Goal: Task Accomplishment & Management: Complete application form

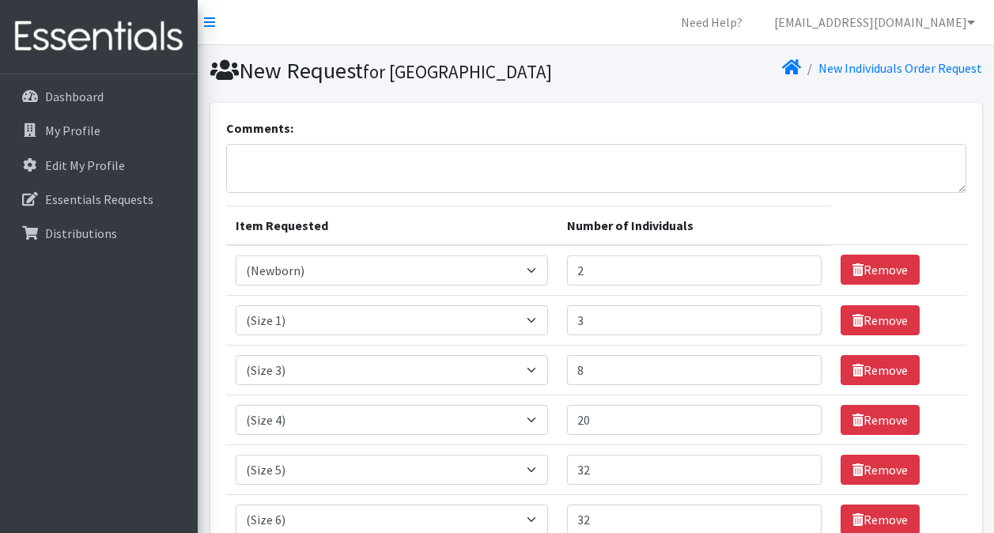
select select "14508"
select select "14509"
select select "14507"
select select "14512"
select select "14488"
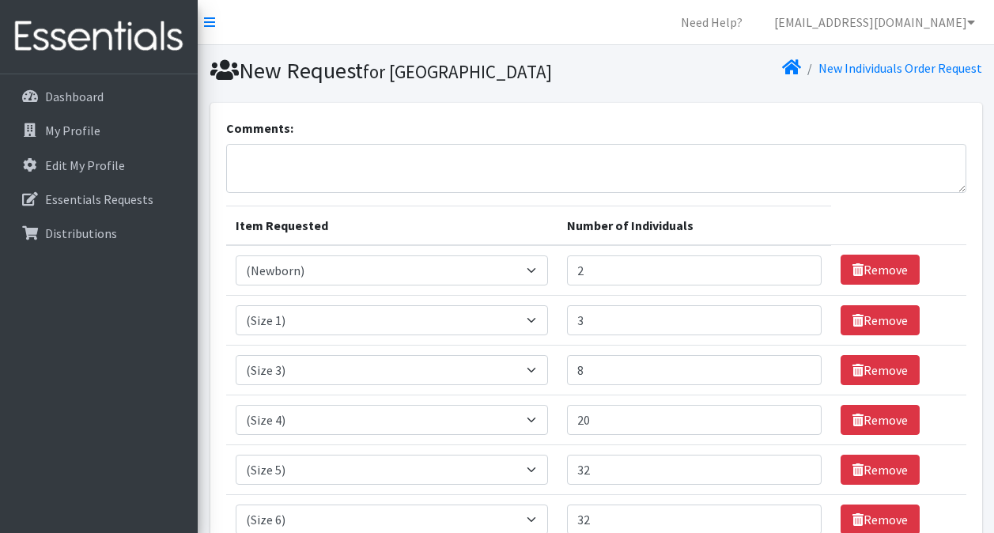
select select "14491"
select select "14953"
select select "14775"
select select "14773"
select select "14484"
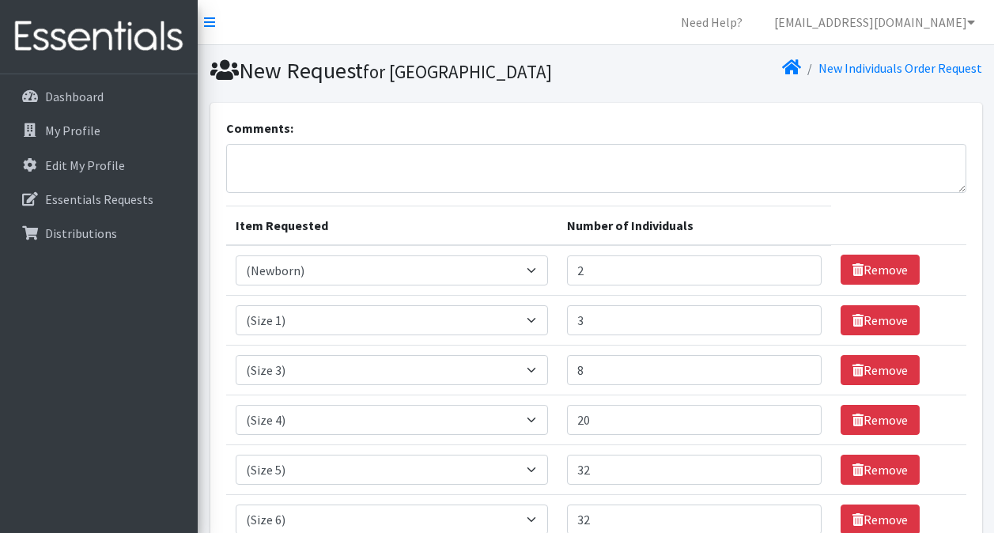
select select "14485"
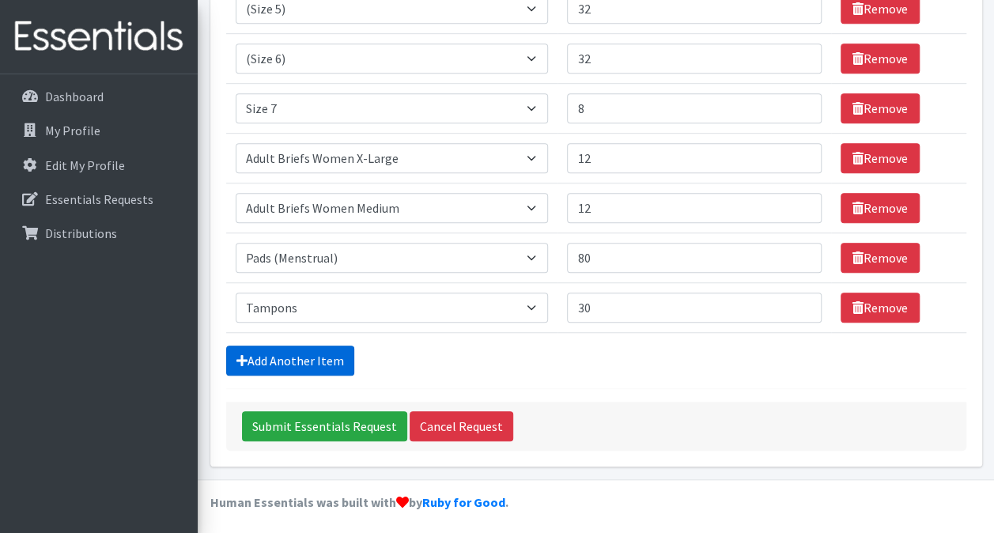
click at [313, 348] on link "Add Another Item" at bounding box center [290, 361] width 128 height 30
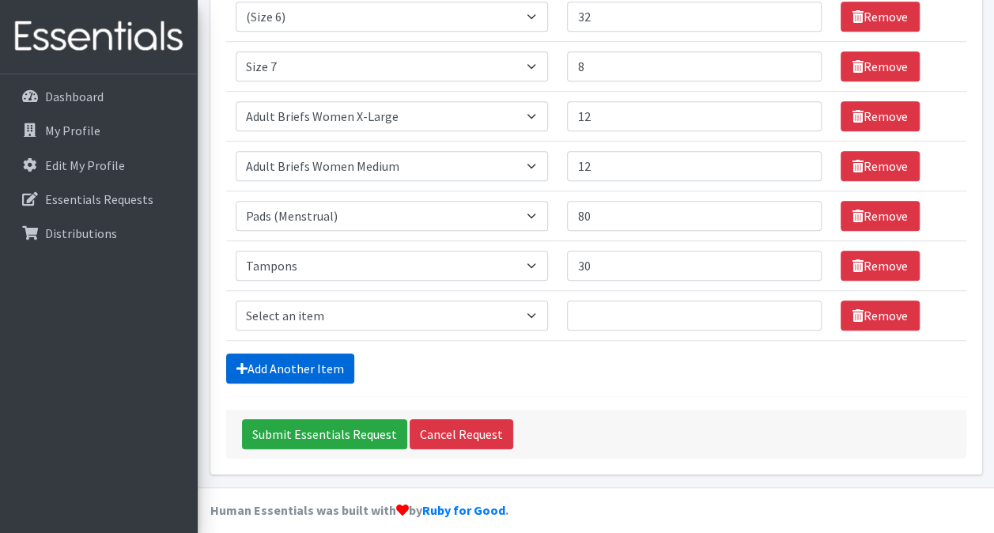
scroll to position [511, 0]
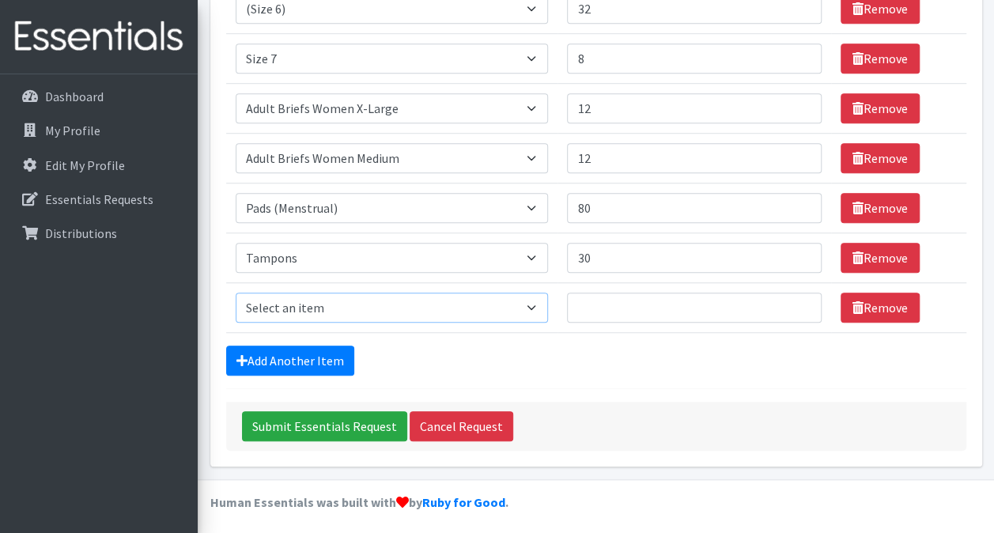
click at [539, 301] on select "Select an item (Newborn) (Preemie) (Size 1) (Size 2) (Size 3) (Size 4) (Size 5)…" at bounding box center [392, 308] width 313 height 30
select select "15012"
click at [236, 293] on select "Select an item (Newborn) (Preemie) (Size 1) (Size 2) (Size 3) (Size 4) (Size 5)…" at bounding box center [392, 308] width 313 height 30
click at [596, 304] on input "Number of Individuals" at bounding box center [694, 308] width 254 height 30
type input "8"
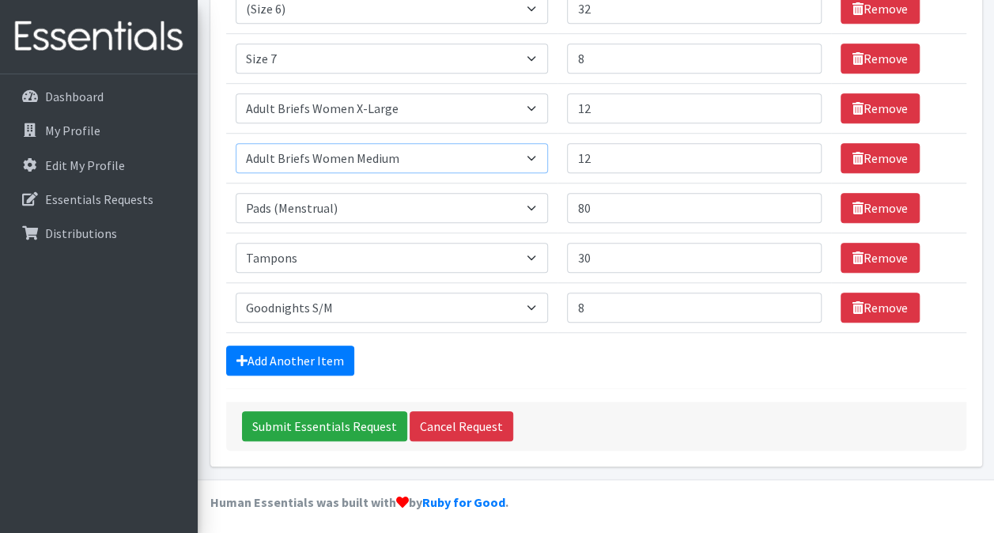
click at [538, 153] on select "Select an item (Newborn) (Preemie) (Size 1) (Size 2) (Size 3) (Size 4) (Size 5)…" at bounding box center [392, 158] width 313 height 30
select select "14952"
click at [236, 143] on select "Select an item (Newborn) (Preemie) (Size 1) (Size 2) (Size 3) (Size 4) (Size 5)…" at bounding box center [392, 158] width 313 height 30
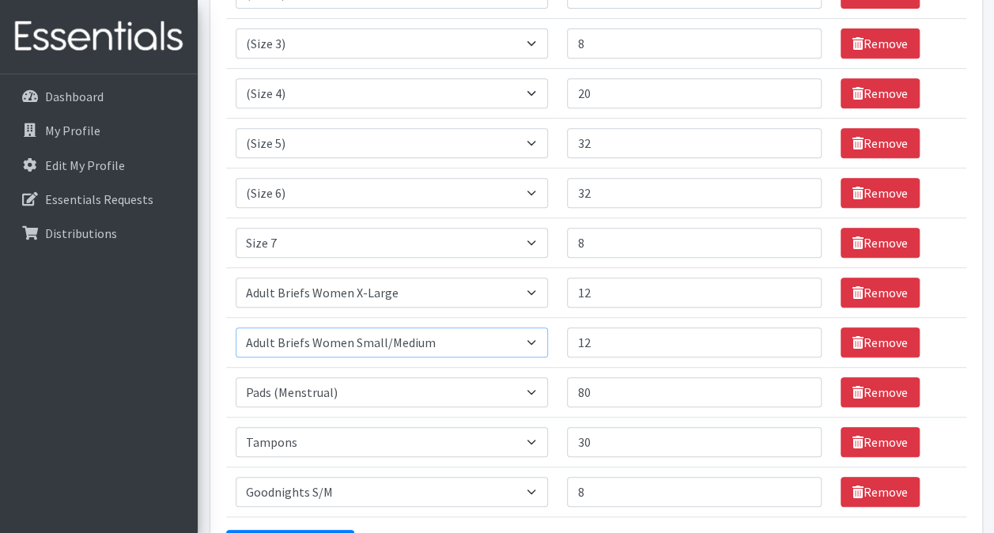
scroll to position [296, 0]
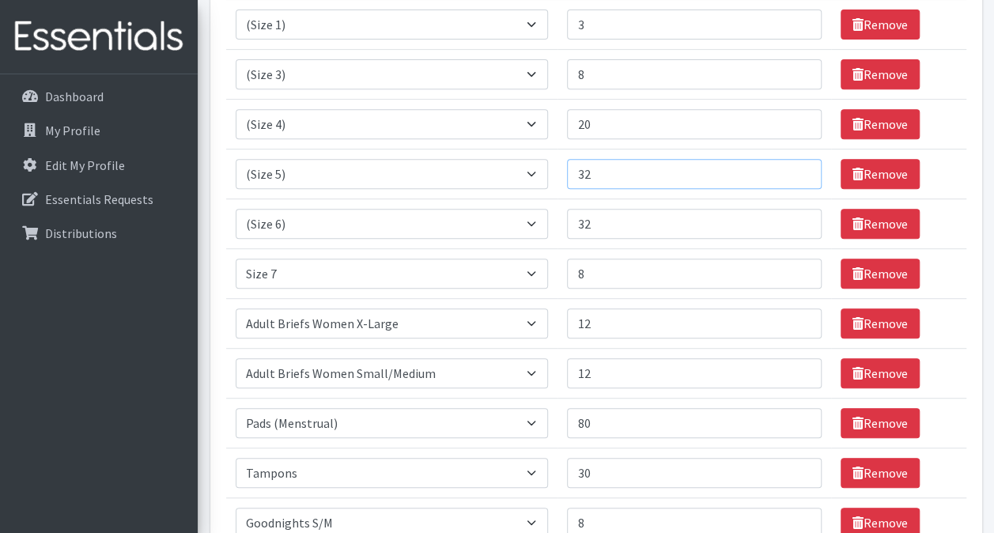
click at [598, 171] on input "32" at bounding box center [694, 174] width 254 height 30
click at [800, 168] on input "33" at bounding box center [694, 174] width 254 height 30
click at [800, 168] on input "34" at bounding box center [694, 174] width 254 height 30
click at [800, 168] on input "35" at bounding box center [694, 174] width 254 height 30
click at [800, 168] on input "36" at bounding box center [694, 174] width 254 height 30
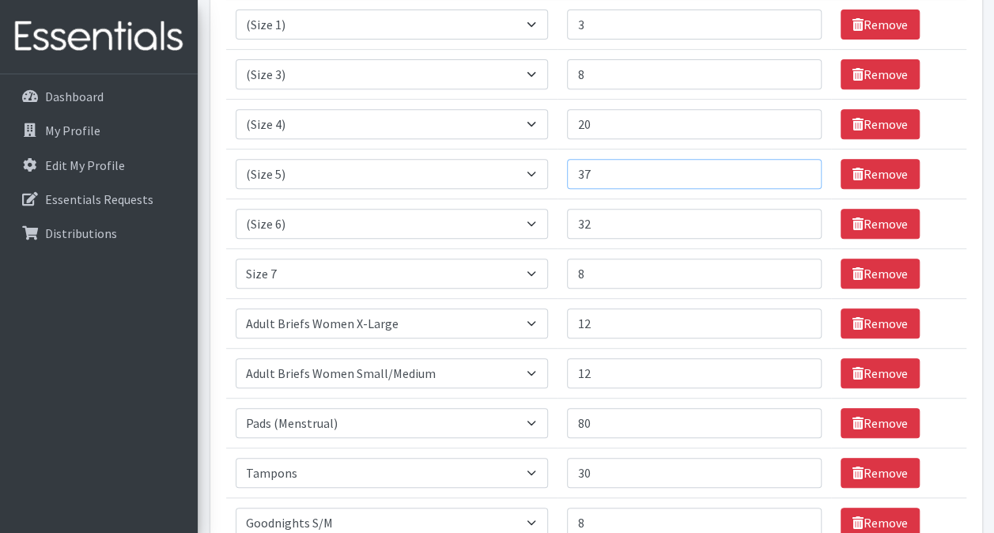
click at [800, 168] on input "37" at bounding box center [694, 174] width 254 height 30
click at [800, 168] on input "38" at bounding box center [694, 174] width 254 height 30
click at [800, 168] on input "39" at bounding box center [694, 174] width 254 height 30
type input "40"
click at [800, 168] on input "40" at bounding box center [694, 174] width 254 height 30
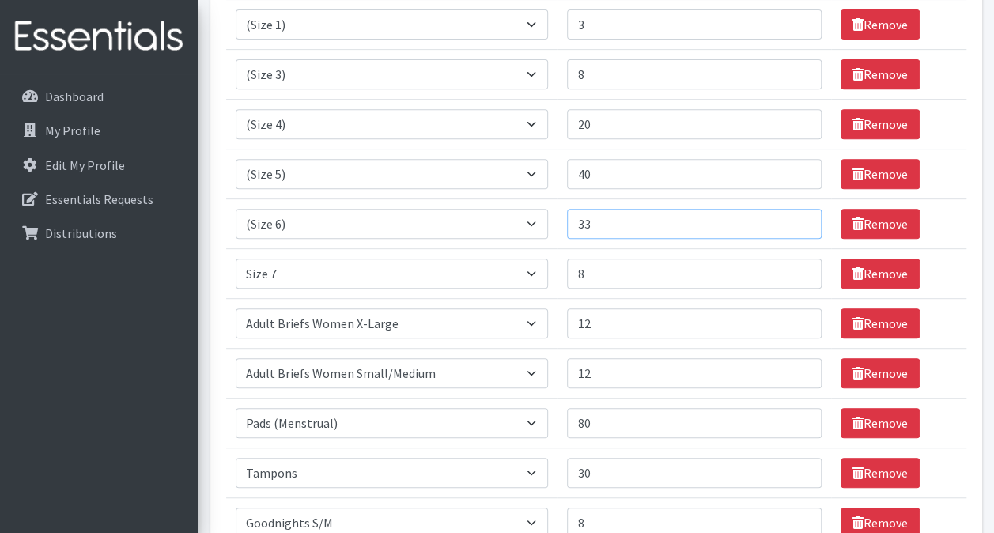
click at [799, 215] on input "33" at bounding box center [694, 224] width 254 height 30
click at [799, 215] on input "34" at bounding box center [694, 224] width 254 height 30
click at [799, 215] on input "35" at bounding box center [694, 224] width 254 height 30
click at [799, 215] on input "36" at bounding box center [694, 224] width 254 height 30
click at [799, 215] on input "37" at bounding box center [694, 224] width 254 height 30
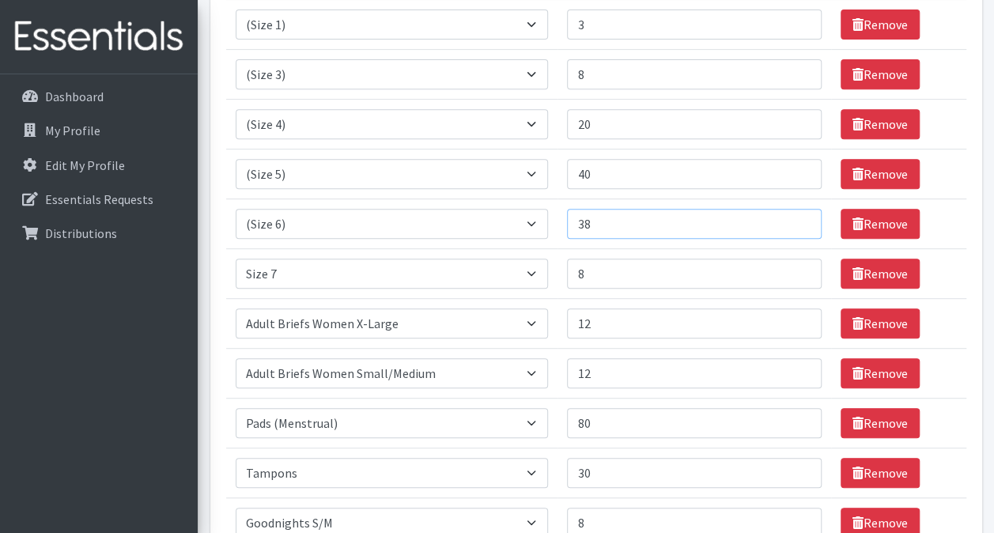
click at [799, 215] on input "38" at bounding box center [694, 224] width 254 height 30
click at [799, 215] on input "39" at bounding box center [694, 224] width 254 height 30
type input "40"
click at [799, 215] on input "40" at bounding box center [694, 224] width 254 height 30
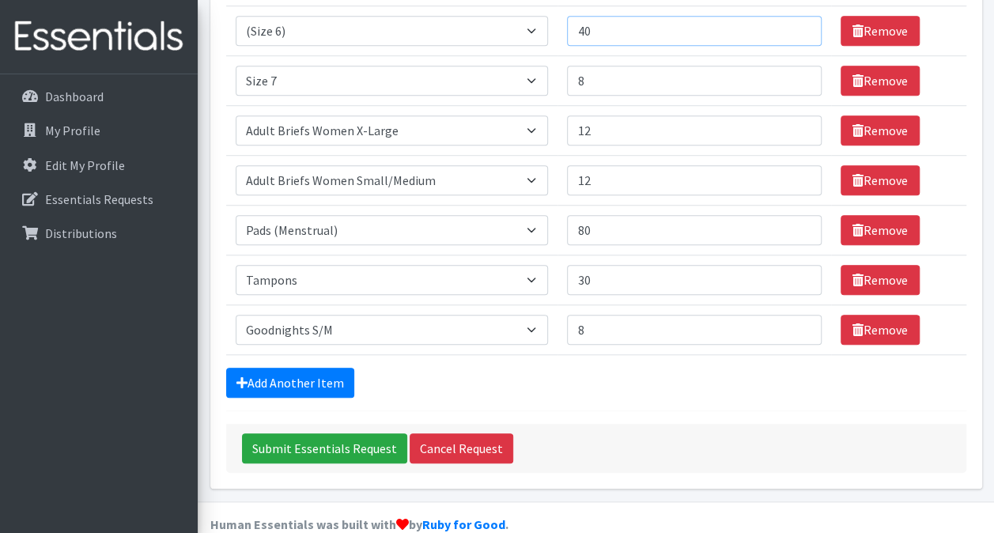
scroll to position [511, 0]
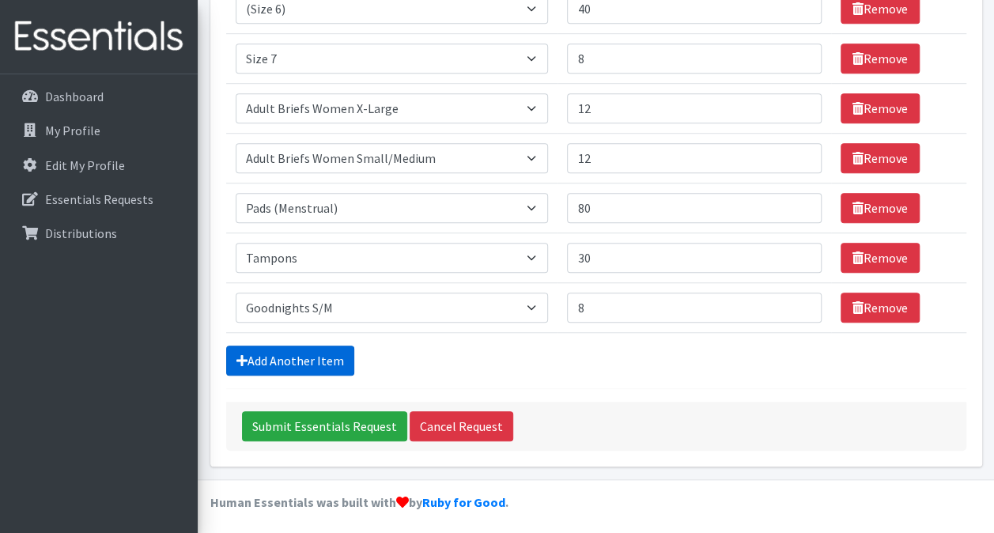
click at [315, 357] on link "Add Another Item" at bounding box center [290, 361] width 128 height 30
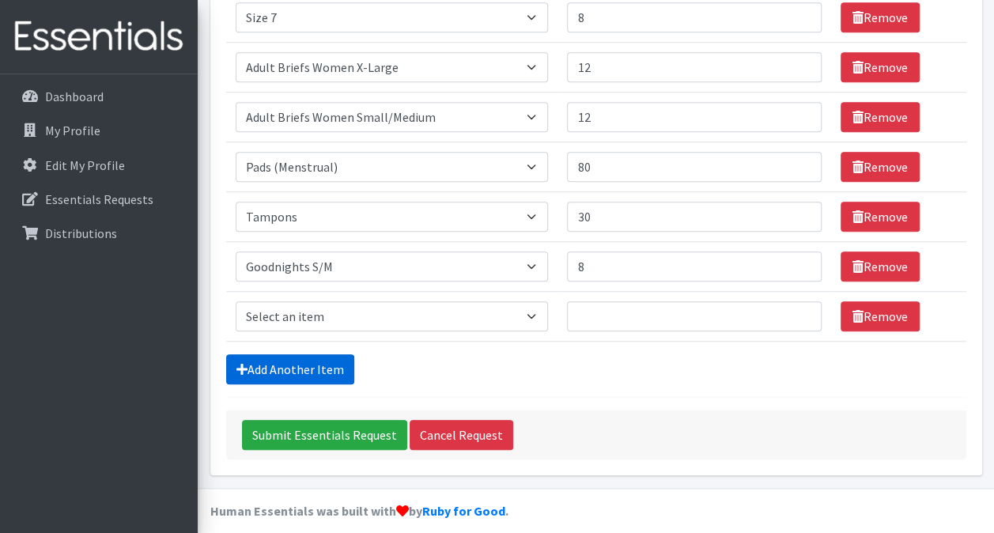
scroll to position [560, 0]
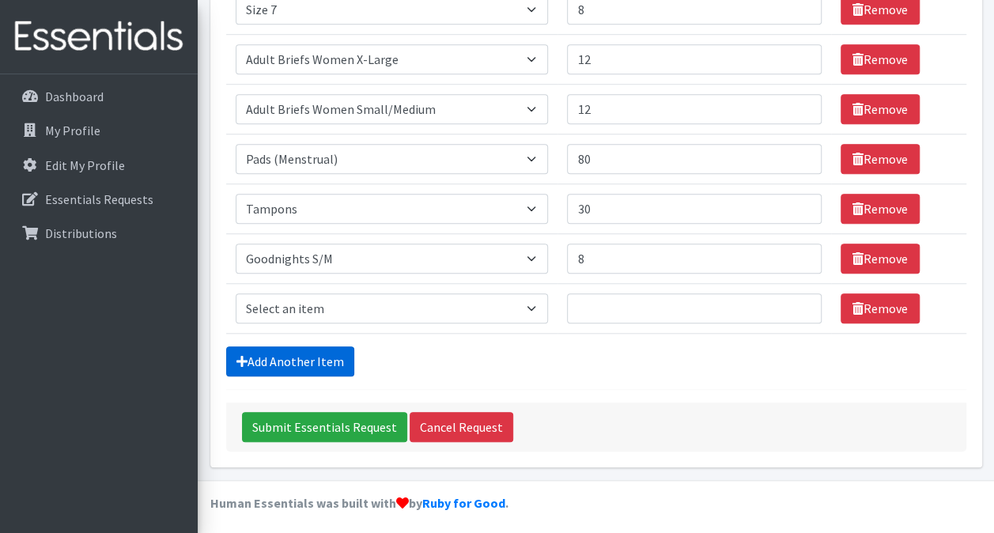
click at [295, 354] on link "Add Another Item" at bounding box center [290, 361] width 128 height 30
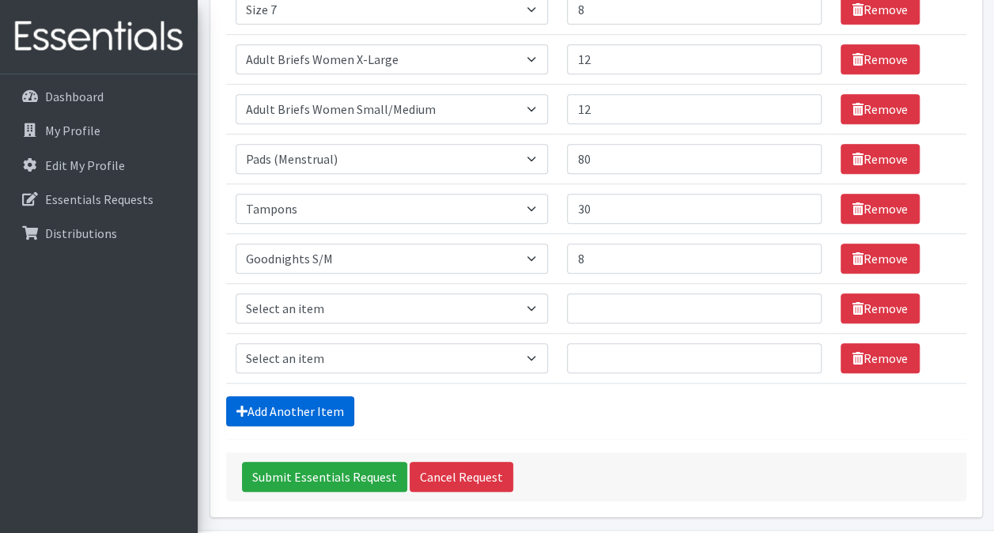
scroll to position [610, 0]
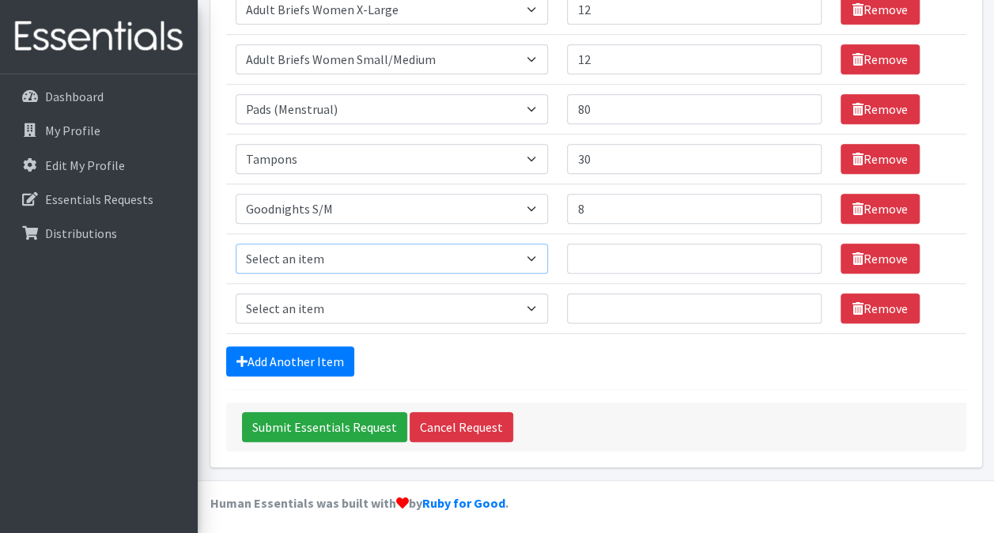
click at [535, 256] on select "Select an item (Newborn) (Preemie) (Size 1) (Size 2) (Size 3) (Size 4) (Size 5)…" at bounding box center [392, 259] width 313 height 30
select select "14495"
click at [236, 244] on select "Select an item (Newborn) (Preemie) (Size 1) (Size 2) (Size 3) (Size 4) (Size 5)…" at bounding box center [392, 259] width 313 height 30
click at [611, 255] on input "Number of Individuals" at bounding box center [694, 259] width 254 height 30
type input "8"
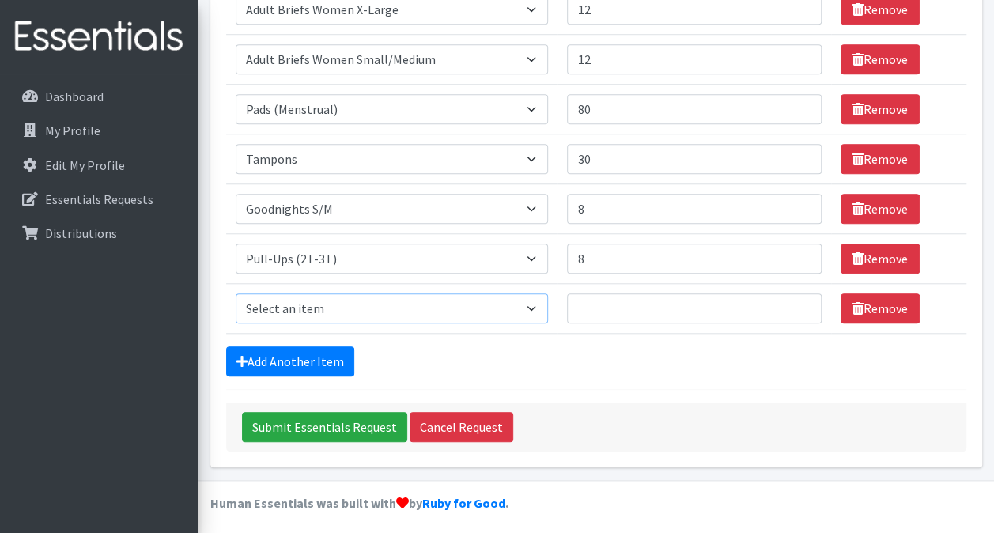
click at [537, 304] on select "Select an item (Newborn) (Preemie) (Size 1) (Size 2) (Size 3) (Size 4) (Size 5)…" at bounding box center [392, 308] width 313 height 30
select select "14498"
click at [236, 293] on select "Select an item (Newborn) (Preemie) (Size 1) (Size 2) (Size 3) (Size 4) (Size 5)…" at bounding box center [392, 308] width 313 height 30
click at [612, 304] on input "Number of Individuals" at bounding box center [694, 308] width 254 height 30
type input "12"
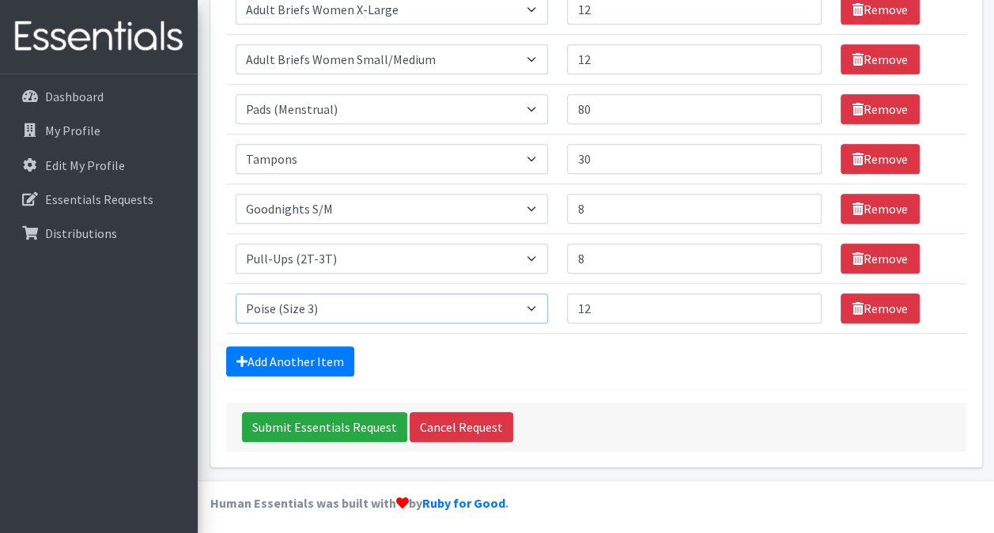
click at [538, 307] on select "Select an item (Newborn) (Preemie) (Size 1) (Size 2) (Size 3) (Size 4) (Size 5)…" at bounding box center [392, 308] width 313 height 30
click at [236, 293] on select "Select an item (Newborn) (Preemie) (Size 1) (Size 2) (Size 3) (Size 4) (Size 5)…" at bounding box center [392, 308] width 313 height 30
click at [540, 297] on select "Select an item (Newborn) (Preemie) (Size 1) (Size 2) (Size 3) (Size 4) (Size 5)…" at bounding box center [392, 308] width 313 height 30
select select "14498"
click at [236, 293] on select "Select an item (Newborn) (Preemie) (Size 1) (Size 2) (Size 3) (Size 4) (Size 5)…" at bounding box center [392, 308] width 313 height 30
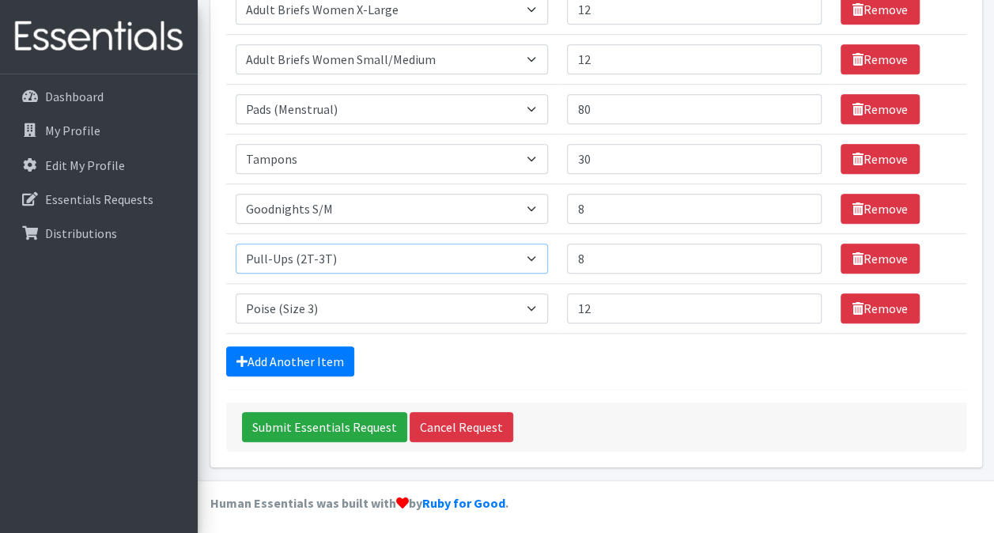
click at [536, 255] on select "Select an item (Newborn) (Preemie) (Size 1) (Size 2) (Size 3) (Size 4) (Size 5)…" at bounding box center [392, 259] width 313 height 30
select select "14494"
click at [236, 244] on select "Select an item (Newborn) (Preemie) (Size 1) (Size 2) (Size 3) (Size 4) (Size 5)…" at bounding box center [392, 259] width 313 height 30
click at [323, 352] on link "Add Another Item" at bounding box center [290, 361] width 128 height 30
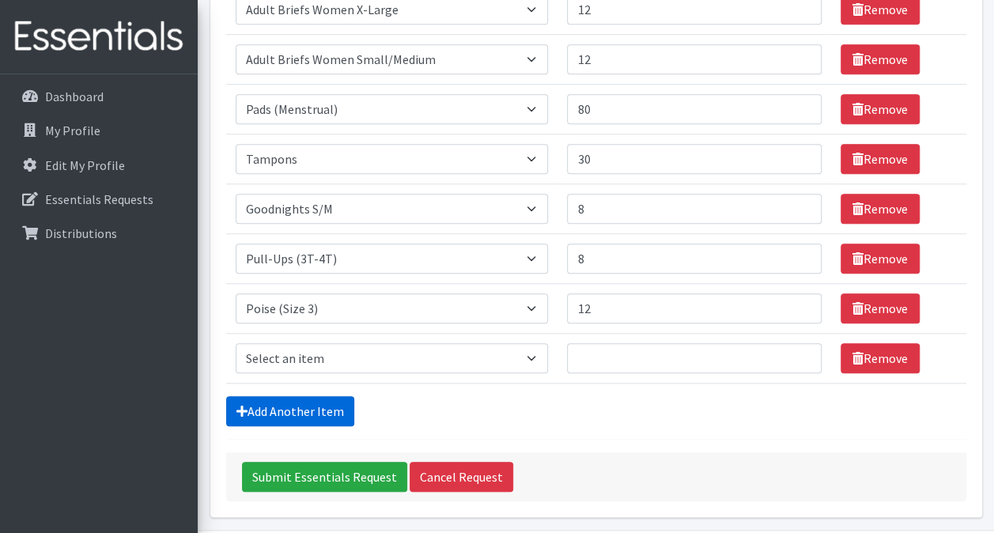
scroll to position [660, 0]
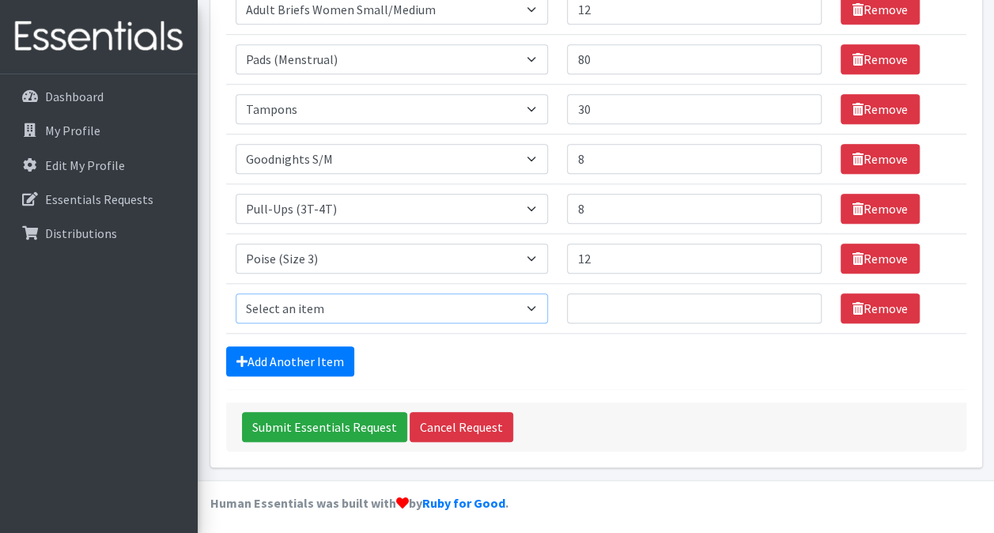
click at [539, 302] on select "Select an item (Newborn) (Preemie) (Size 1) (Size 2) (Size 3) (Size 4) (Size 5)…" at bounding box center [392, 308] width 313 height 30
click at [236, 293] on select "Select an item (Newborn) (Preemie) (Size 1) (Size 2) (Size 3) (Size 4) (Size 5)…" at bounding box center [392, 308] width 313 height 30
click at [492, 308] on select "Select an item (Newborn) (Preemie) (Size 1) (Size 2) (Size 3) (Size 4) (Size 5)…" at bounding box center [392, 308] width 313 height 30
click at [536, 304] on select "Select an item (Newborn) (Preemie) (Size 1) (Size 2) (Size 3) (Size 4) (Size 5)…" at bounding box center [392, 308] width 313 height 30
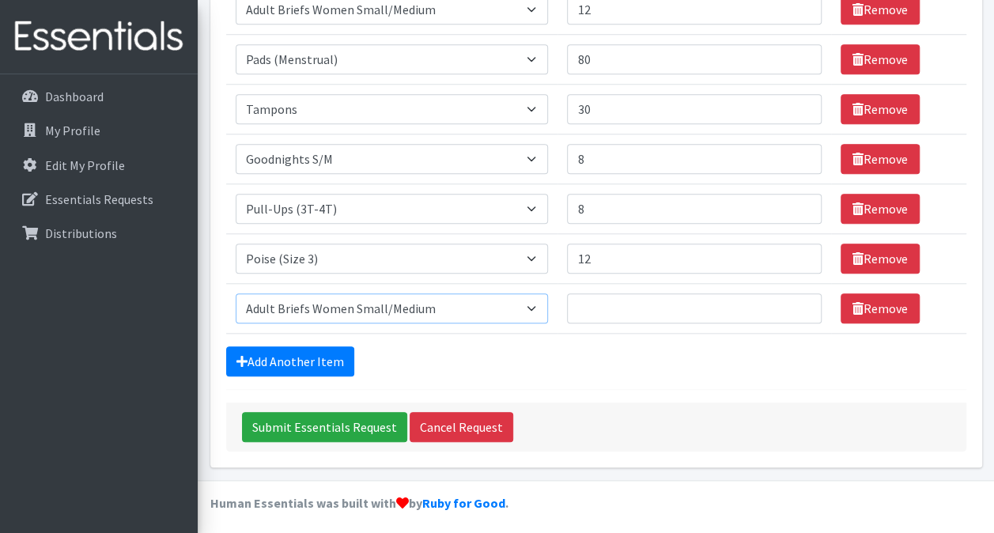
click at [536, 302] on select "Select an item (Newborn) (Preemie) (Size 1) (Size 2) (Size 3) (Size 4) (Size 5)…" at bounding box center [392, 308] width 313 height 30
select select "14767"
click at [236, 293] on select "Select an item (Newborn) (Preemie) (Size 1) (Size 2) (Size 3) (Size 4) (Size 5)…" at bounding box center [392, 308] width 313 height 30
click at [618, 301] on input "Number of Individuals" at bounding box center [694, 308] width 254 height 30
type input "12"
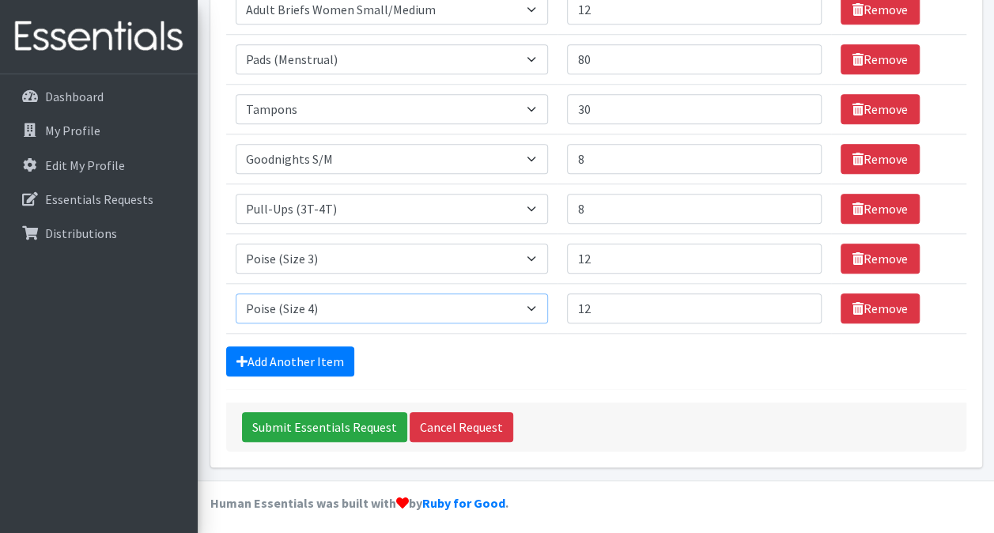
click at [535, 299] on select "Select an item (Newborn) (Preemie) (Size 1) (Size 2) (Size 3) (Size 4) (Size 5)…" at bounding box center [392, 308] width 313 height 30
select select "14770"
click at [236, 293] on select "Select an item (Newborn) (Preemie) (Size 1) (Size 2) (Size 3) (Size 4) (Size 5)…" at bounding box center [392, 308] width 313 height 30
click at [312, 362] on link "Add Another Item" at bounding box center [290, 361] width 128 height 30
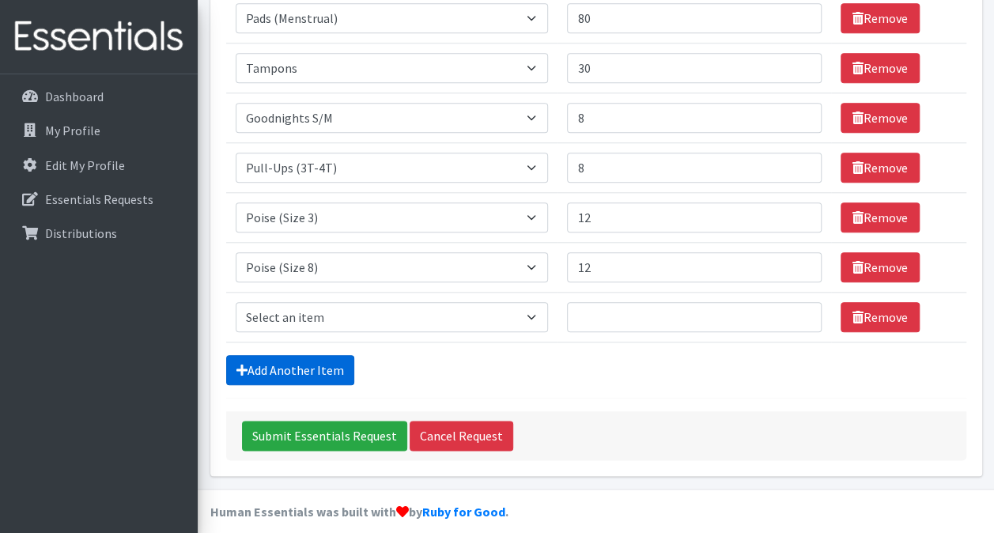
scroll to position [709, 0]
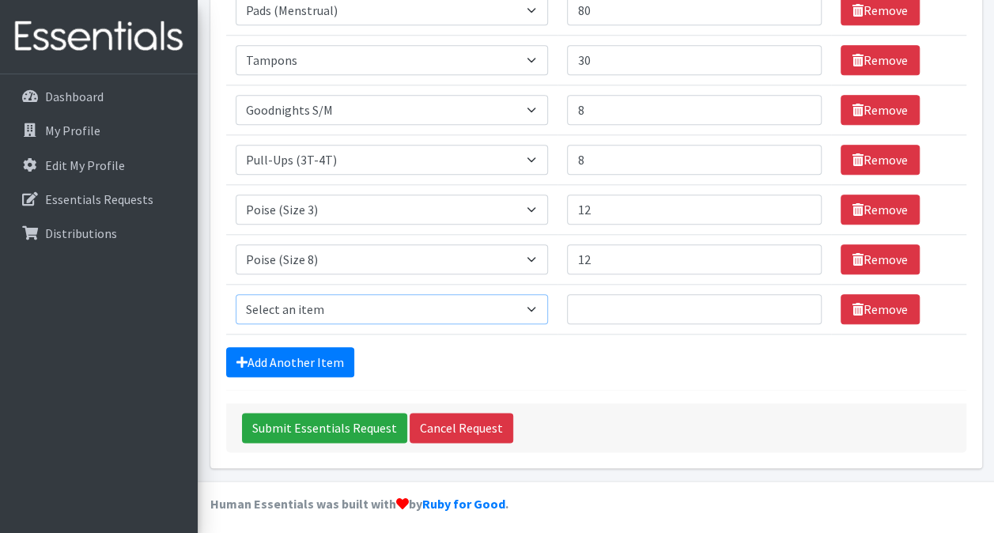
click at [539, 301] on select "Select an item (Newborn) (Preemie) (Size 1) (Size 2) (Size 3) (Size 4) (Size 5)…" at bounding box center [392, 309] width 313 height 30
select select "14767"
click at [236, 294] on select "Select an item (Newborn) (Preemie) (Size 1) (Size 2) (Size 3) (Size 4) (Size 5)…" at bounding box center [392, 309] width 313 height 30
click at [601, 304] on input "Number of Individuals" at bounding box center [694, 309] width 254 height 30
type input "12"
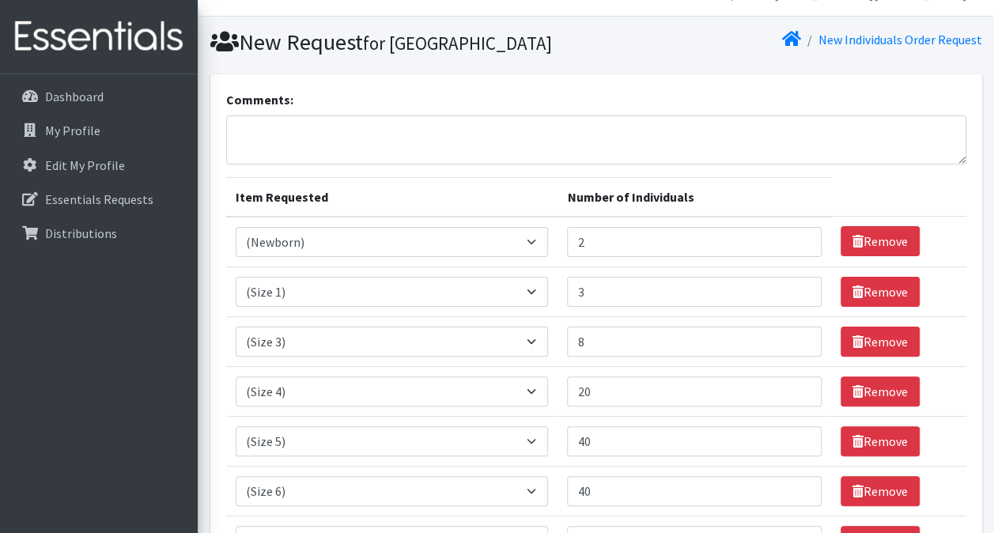
scroll to position [25, 0]
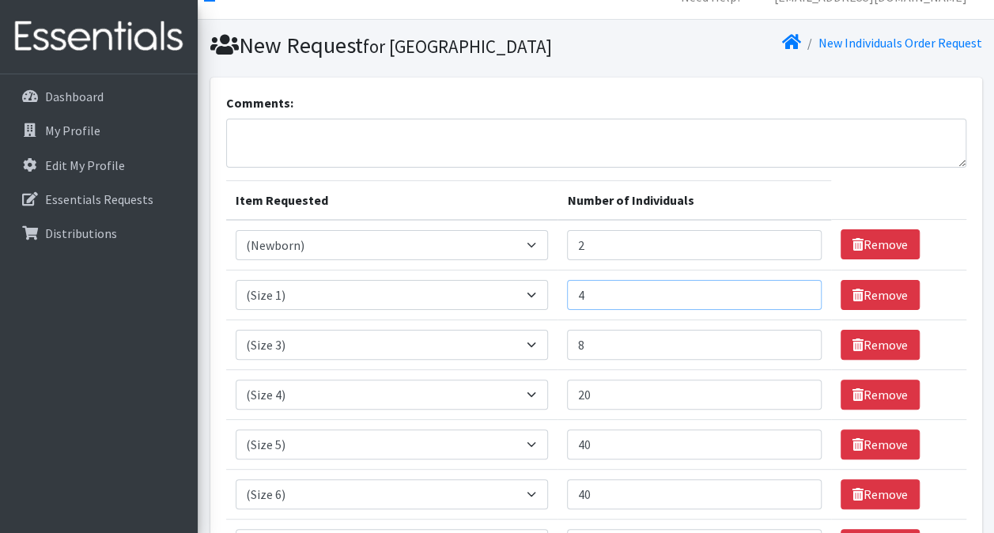
click at [796, 287] on input "4" at bounding box center [694, 295] width 254 height 30
click at [796, 287] on input "5" at bounding box center [694, 295] width 254 height 30
click at [796, 287] on input "6" at bounding box center [694, 295] width 254 height 30
click at [796, 287] on input "7" at bounding box center [694, 295] width 254 height 30
type input "8"
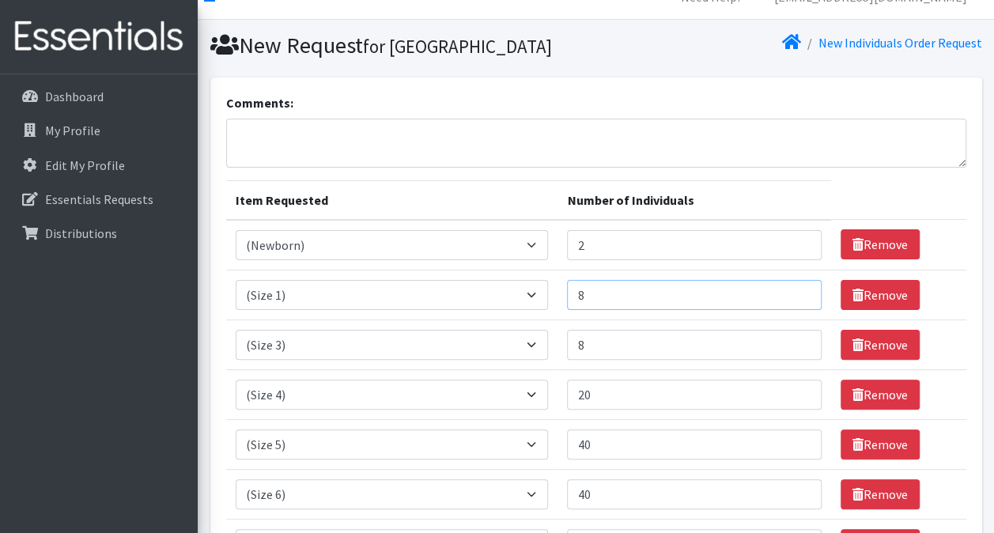
click at [796, 287] on input "8" at bounding box center [694, 295] width 254 height 30
click at [797, 238] on input "3" at bounding box center [694, 245] width 254 height 30
type input "4"
click at [797, 238] on input "4" at bounding box center [694, 245] width 254 height 30
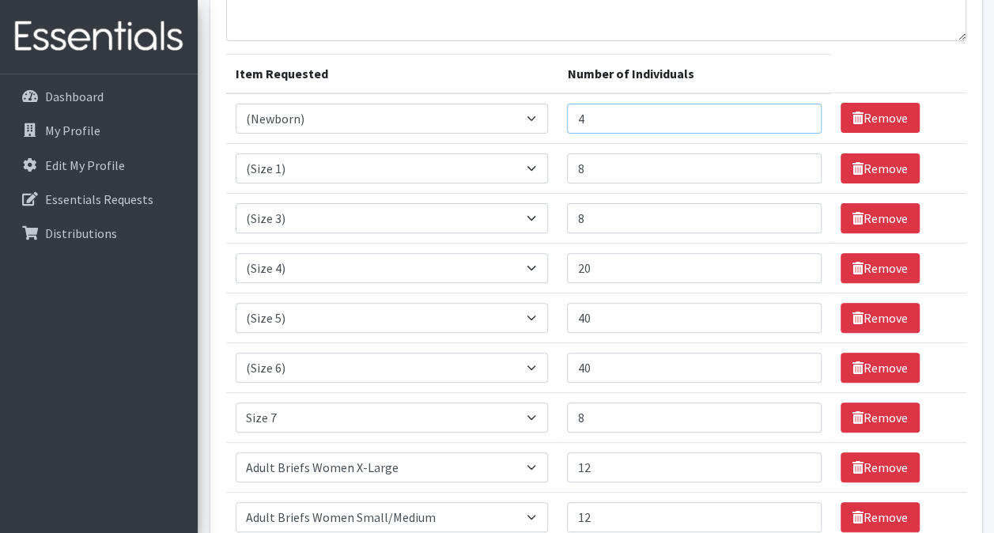
scroll to position [183, 0]
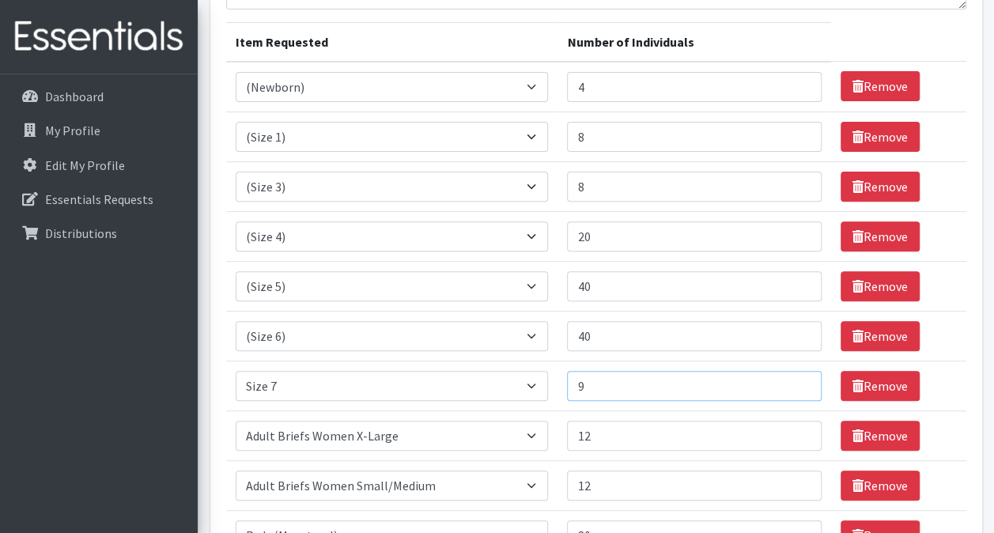
click at [800, 376] on input "9" at bounding box center [694, 386] width 254 height 30
click at [800, 376] on input "10" at bounding box center [694, 386] width 254 height 30
click at [800, 376] on input "11" at bounding box center [694, 386] width 254 height 30
type input "12"
click at [800, 376] on input "12" at bounding box center [694, 386] width 254 height 30
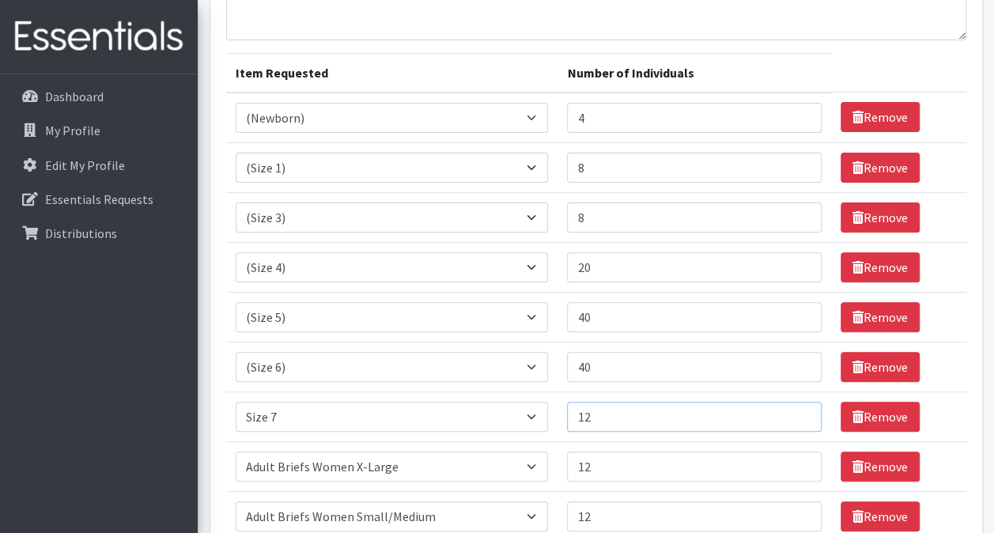
scroll to position [119, 0]
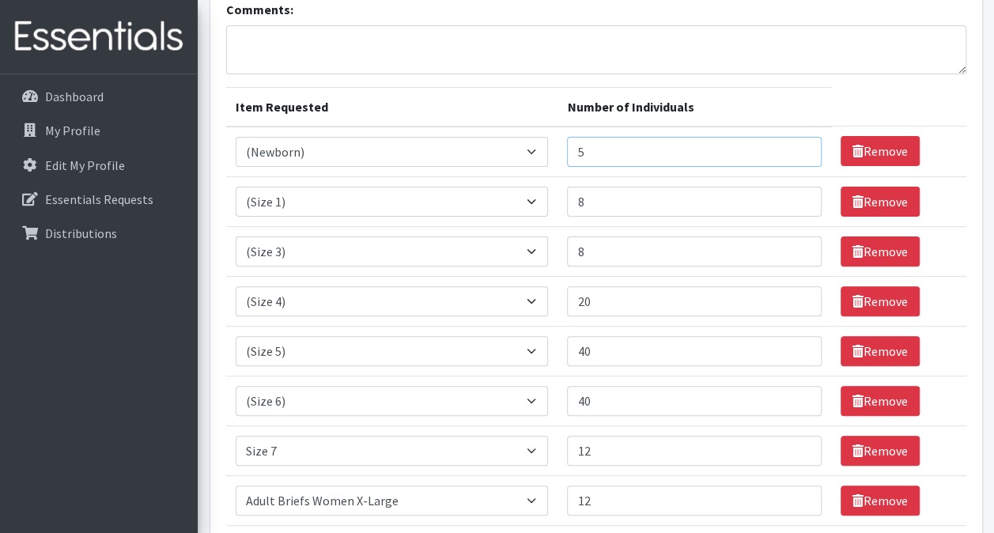
click at [800, 148] on input "5" at bounding box center [694, 152] width 254 height 30
click at [800, 148] on input "6" at bounding box center [694, 152] width 254 height 30
click at [800, 148] on input "7" at bounding box center [694, 152] width 254 height 30
type input "8"
click at [800, 148] on input "8" at bounding box center [694, 152] width 254 height 30
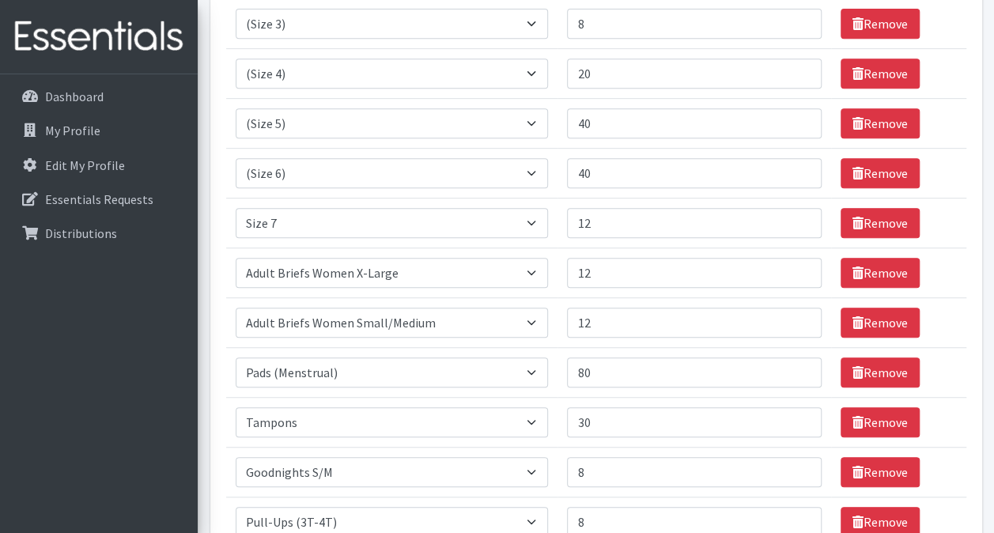
scroll to position [360, 0]
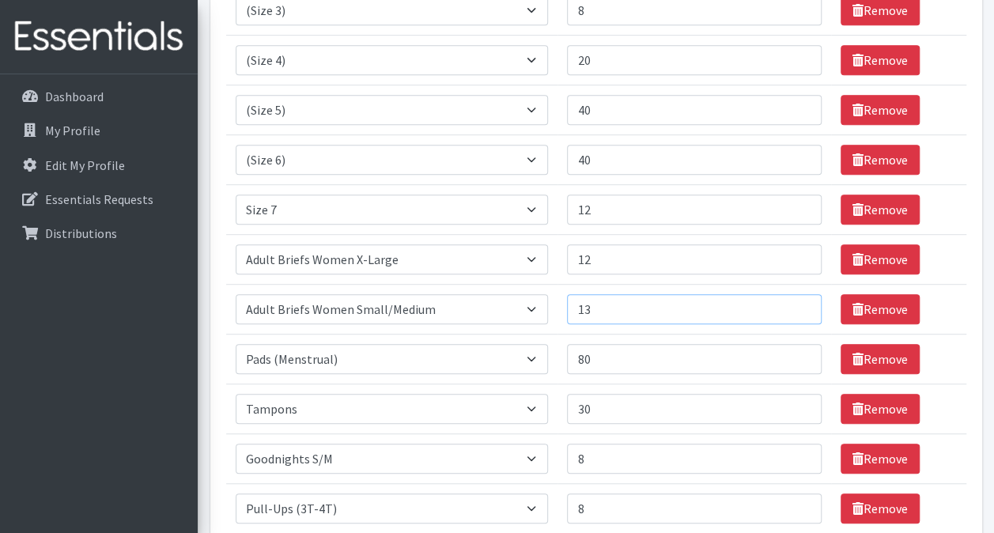
click at [799, 301] on input "13" at bounding box center [694, 309] width 254 height 30
click at [799, 301] on input "14" at bounding box center [694, 309] width 254 height 30
click at [799, 301] on input "15" at bounding box center [694, 309] width 254 height 30
click at [799, 301] on input "16" at bounding box center [694, 309] width 254 height 30
click at [799, 301] on input "17" at bounding box center [694, 309] width 254 height 30
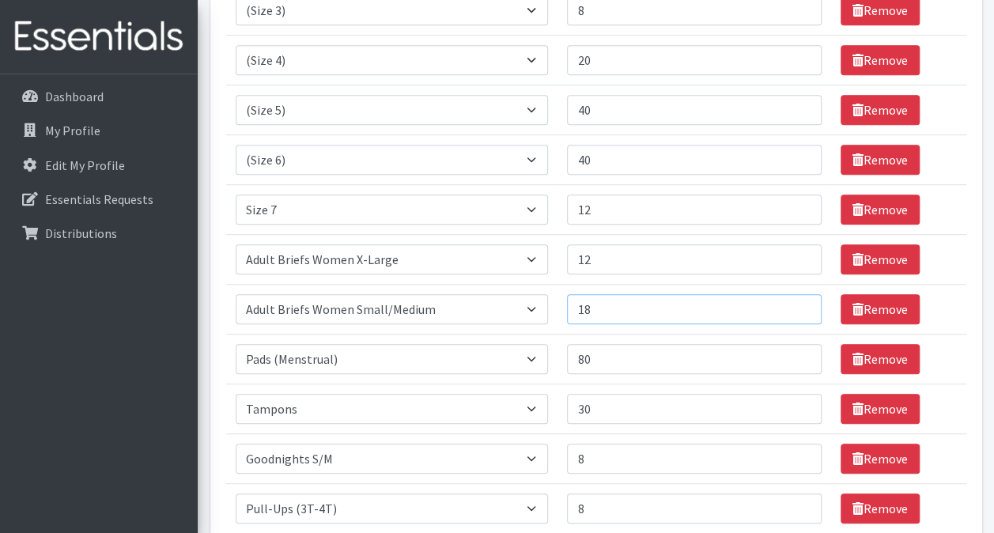
click at [799, 301] on input "18" at bounding box center [694, 309] width 254 height 30
click at [799, 301] on input "19" at bounding box center [694, 309] width 254 height 30
click at [799, 301] on input "20" at bounding box center [694, 309] width 254 height 30
click at [799, 301] on input "21" at bounding box center [694, 309] width 254 height 30
click at [799, 301] on input "22" at bounding box center [694, 309] width 254 height 30
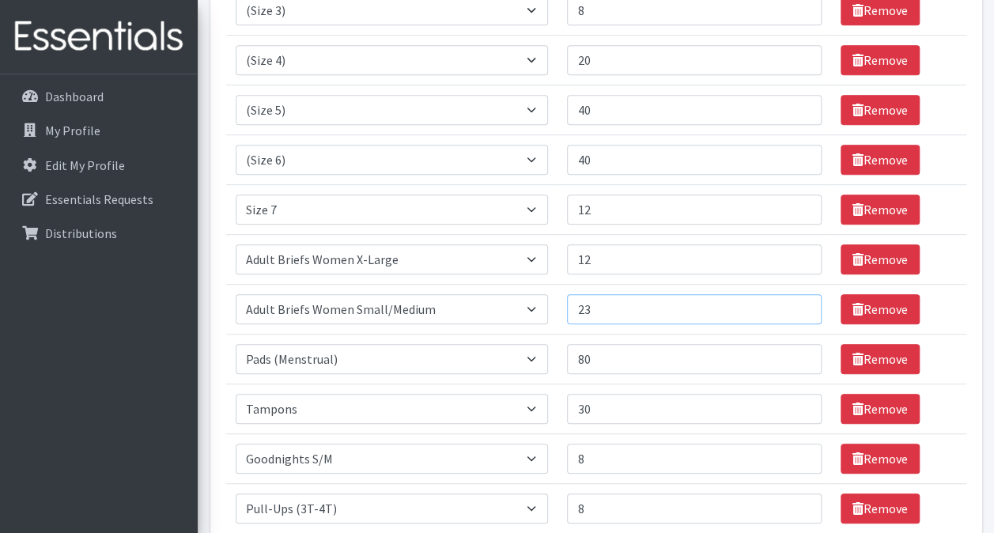
click at [799, 301] on input "23" at bounding box center [694, 309] width 254 height 30
type input "24"
click at [799, 301] on input "24" at bounding box center [694, 309] width 254 height 30
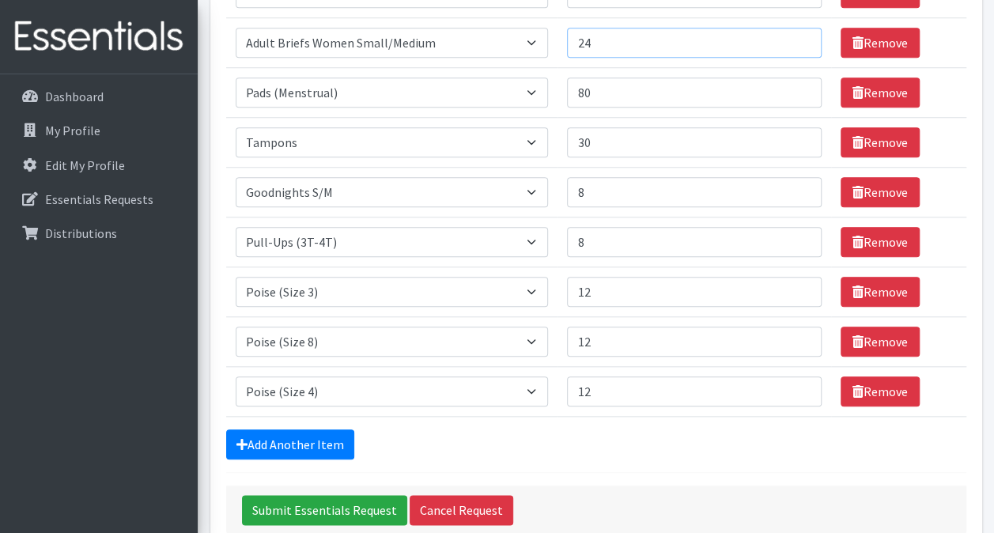
scroll to position [631, 0]
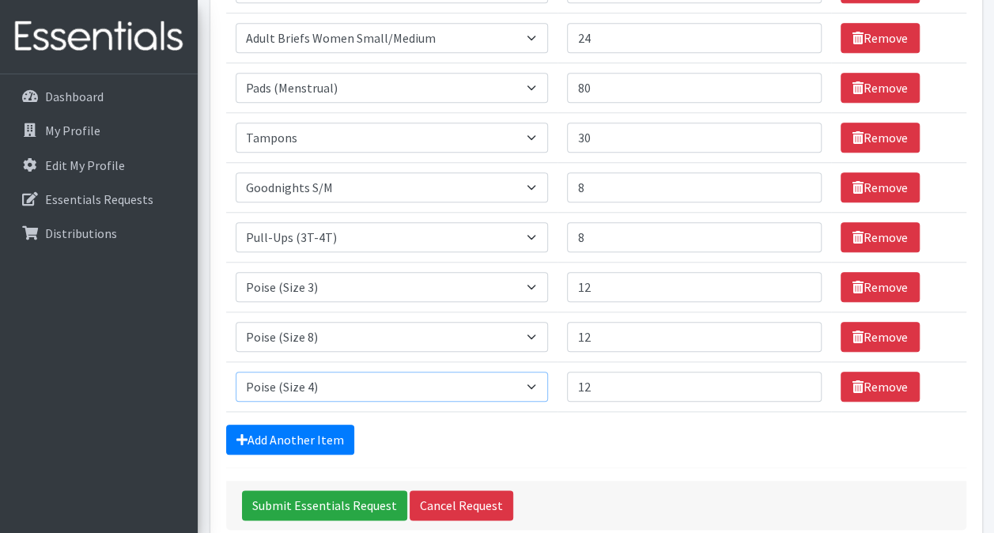
click at [535, 382] on select "Select an item (Newborn) (Preemie) (Size 1) (Size 2) (Size 3) (Size 4) (Size 5)…" at bounding box center [392, 387] width 313 height 30
click at [615, 481] on div "Submit Essentials Request Cancel Request" at bounding box center [596, 505] width 740 height 49
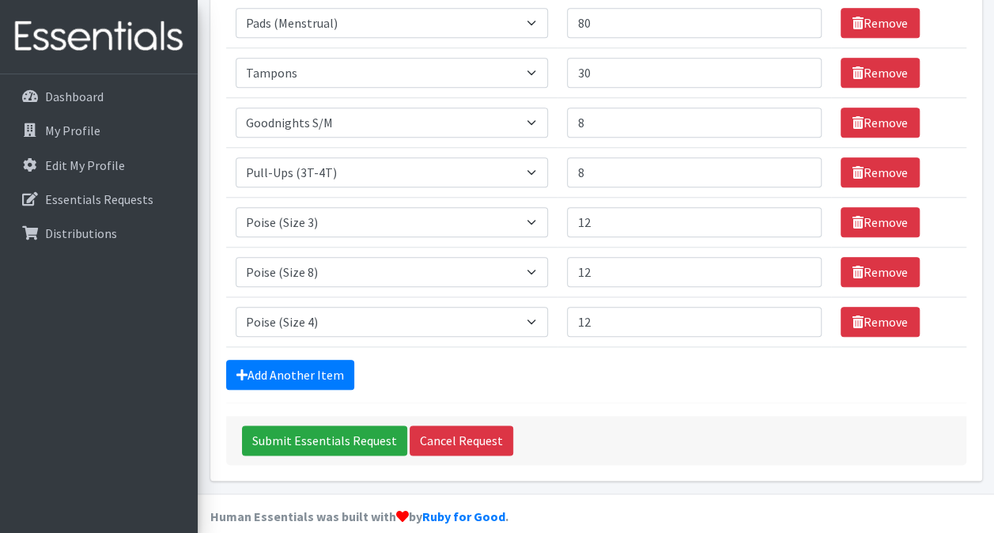
scroll to position [709, 0]
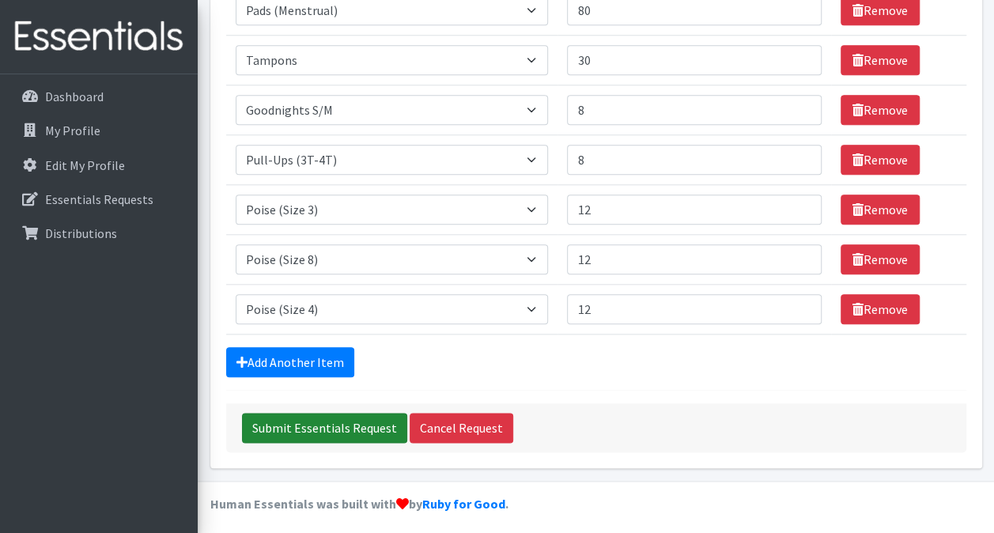
click at [348, 420] on input "Submit Essentials Request" at bounding box center [324, 428] width 165 height 30
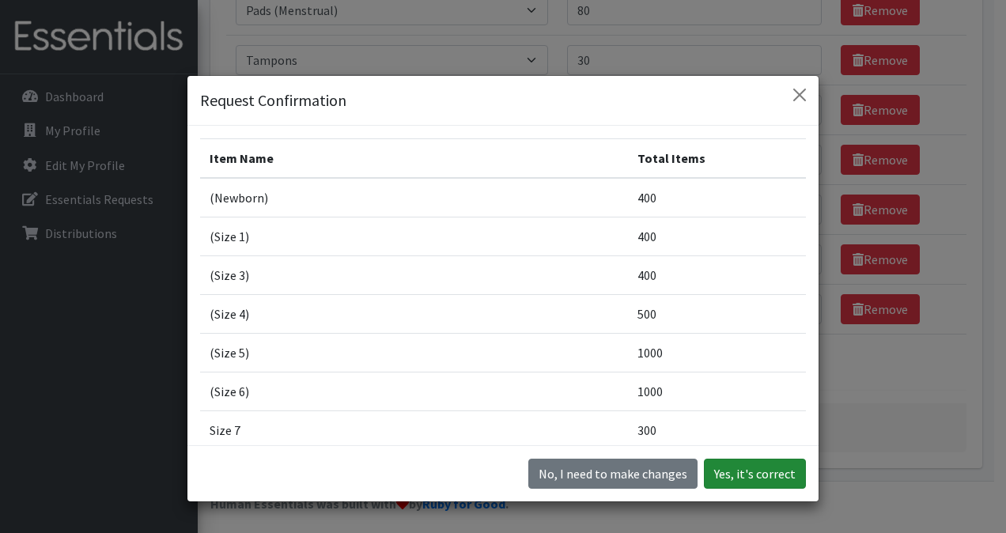
click at [747, 474] on button "Yes, it's correct" at bounding box center [755, 474] width 102 height 30
